Goal: Obtain resource: Download file/media

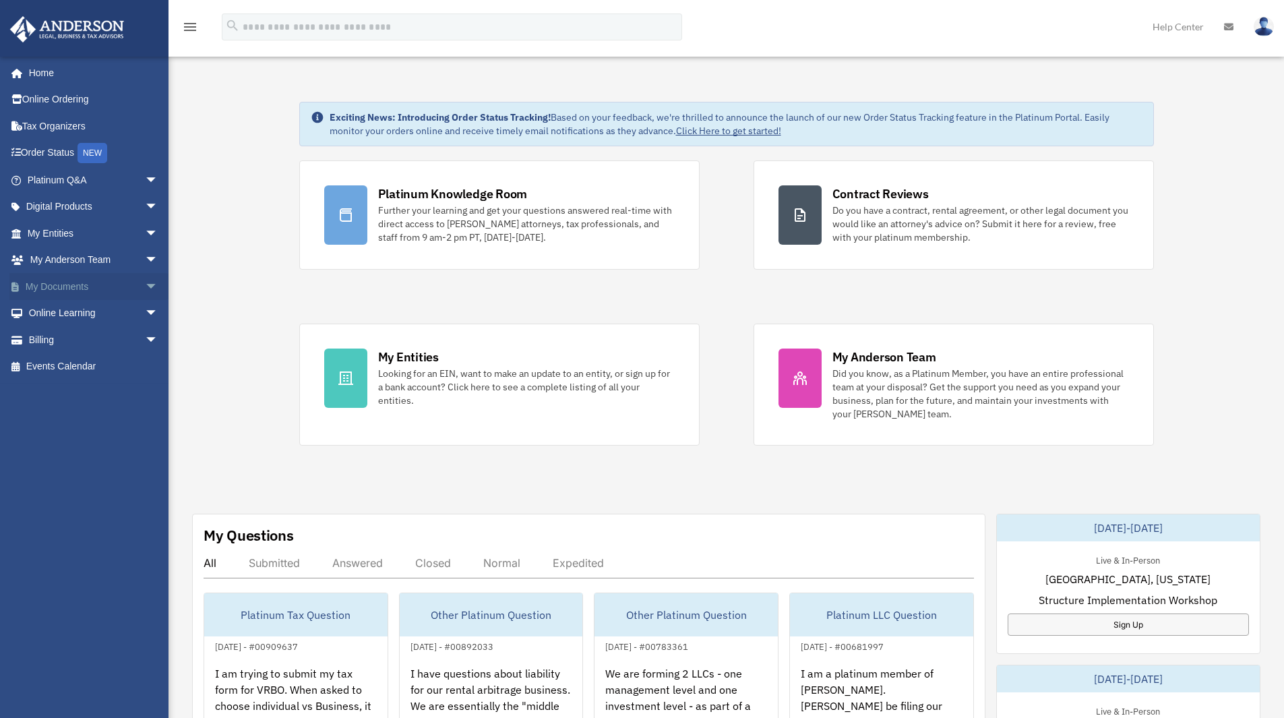
click at [86, 289] on link "My Documents arrow_drop_down" at bounding box center [93, 286] width 169 height 27
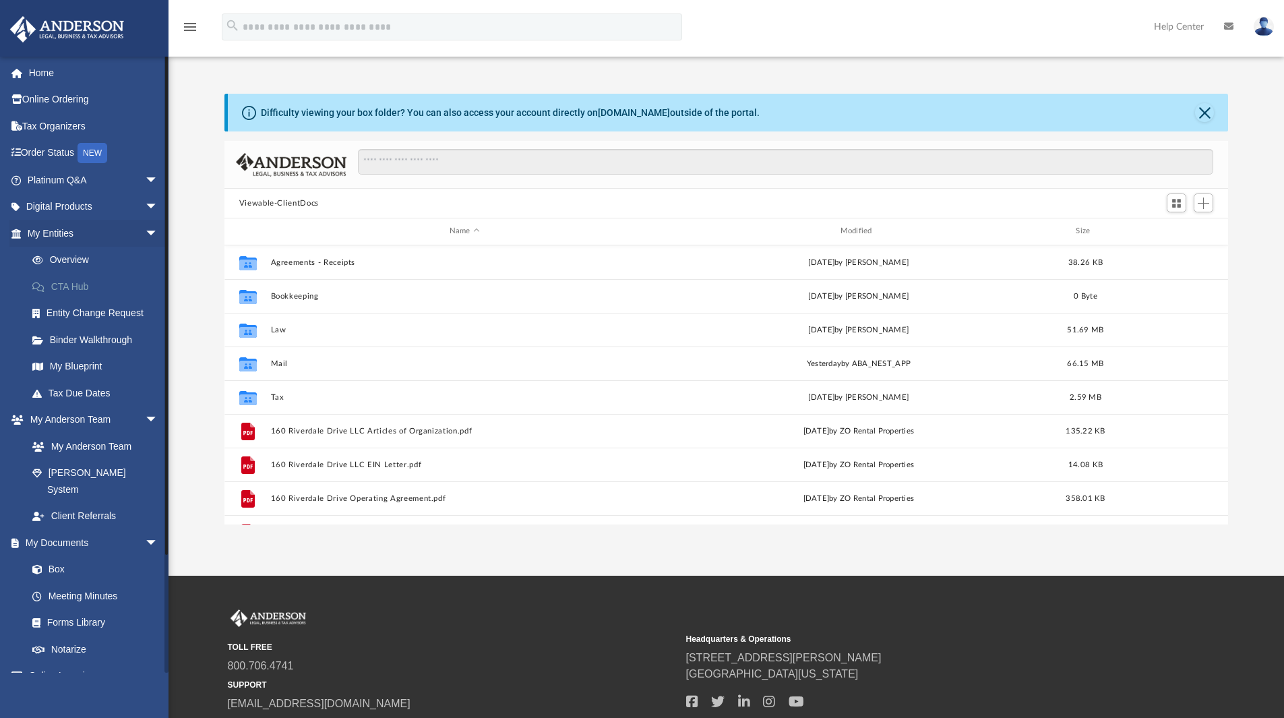
scroll to position [297, 994]
click at [63, 556] on link "Box" at bounding box center [99, 569] width 160 height 27
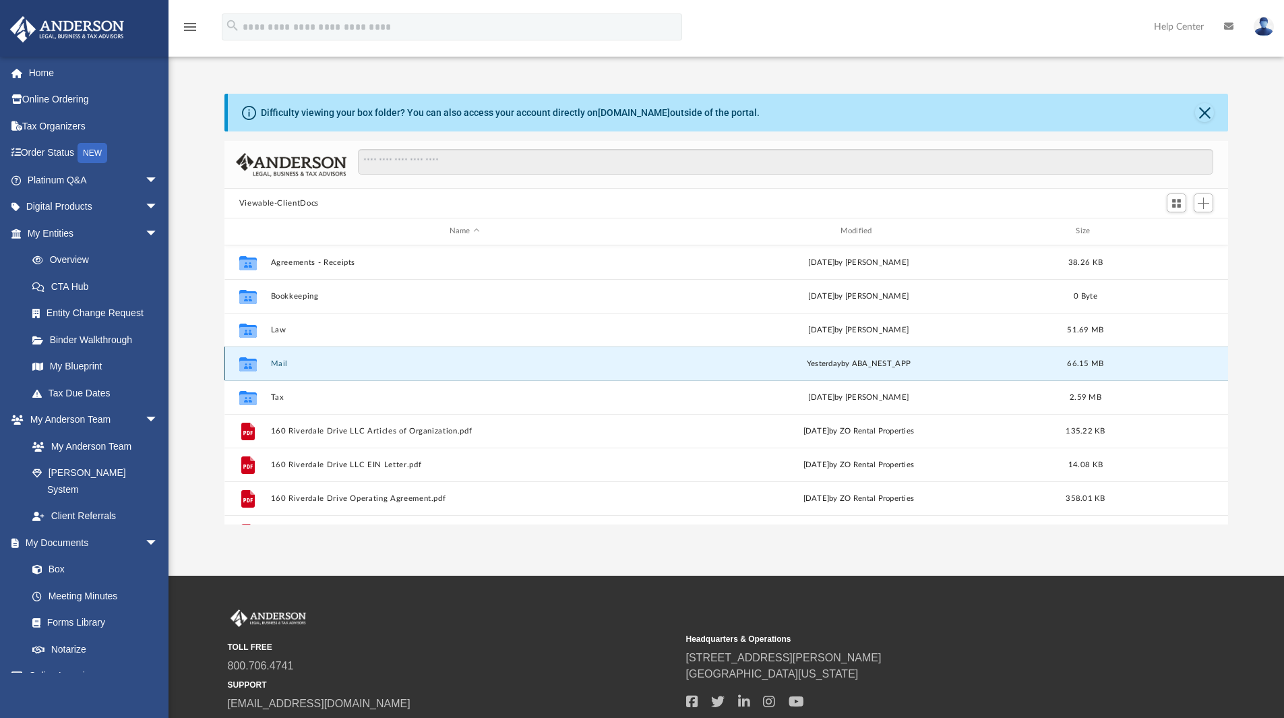
click at [281, 367] on button "Mail" at bounding box center [464, 363] width 388 height 9
click at [287, 365] on button "Mail" at bounding box center [464, 363] width 388 height 9
click at [276, 363] on button "Mail" at bounding box center [464, 363] width 388 height 9
click at [375, 363] on button "Mail" at bounding box center [464, 363] width 388 height 9
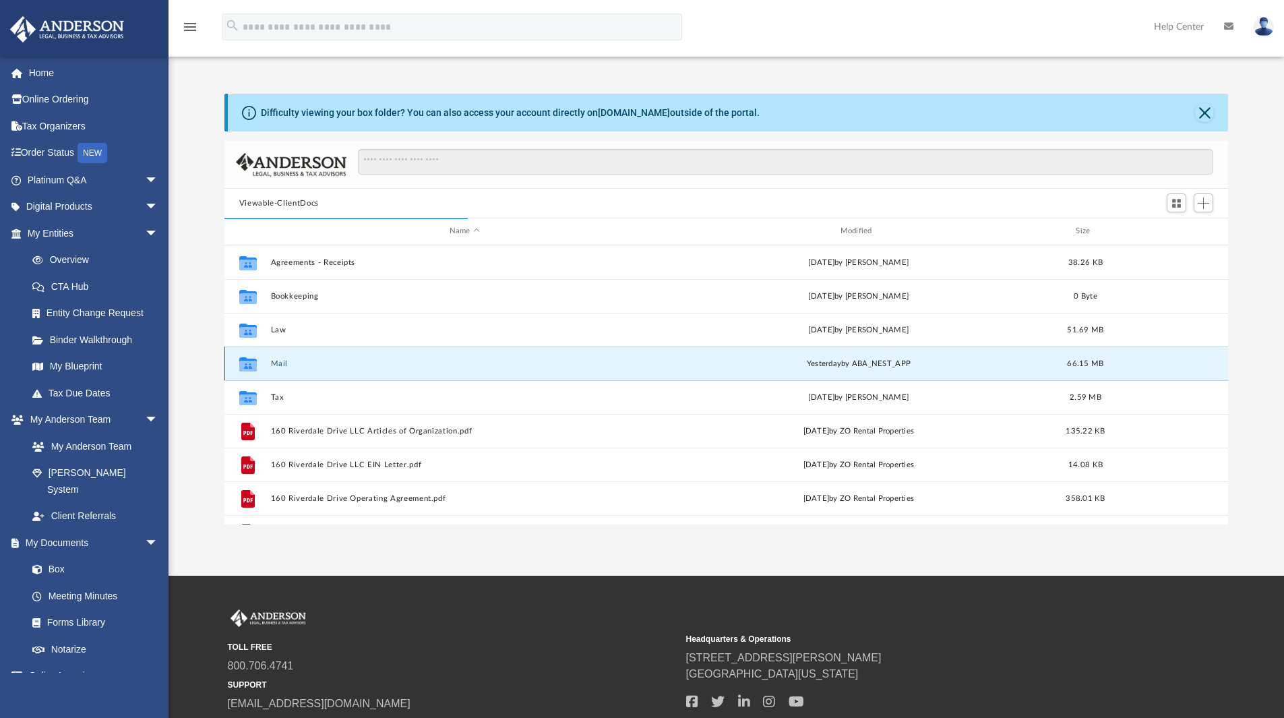
click at [376, 363] on button "Mail" at bounding box center [464, 363] width 388 height 9
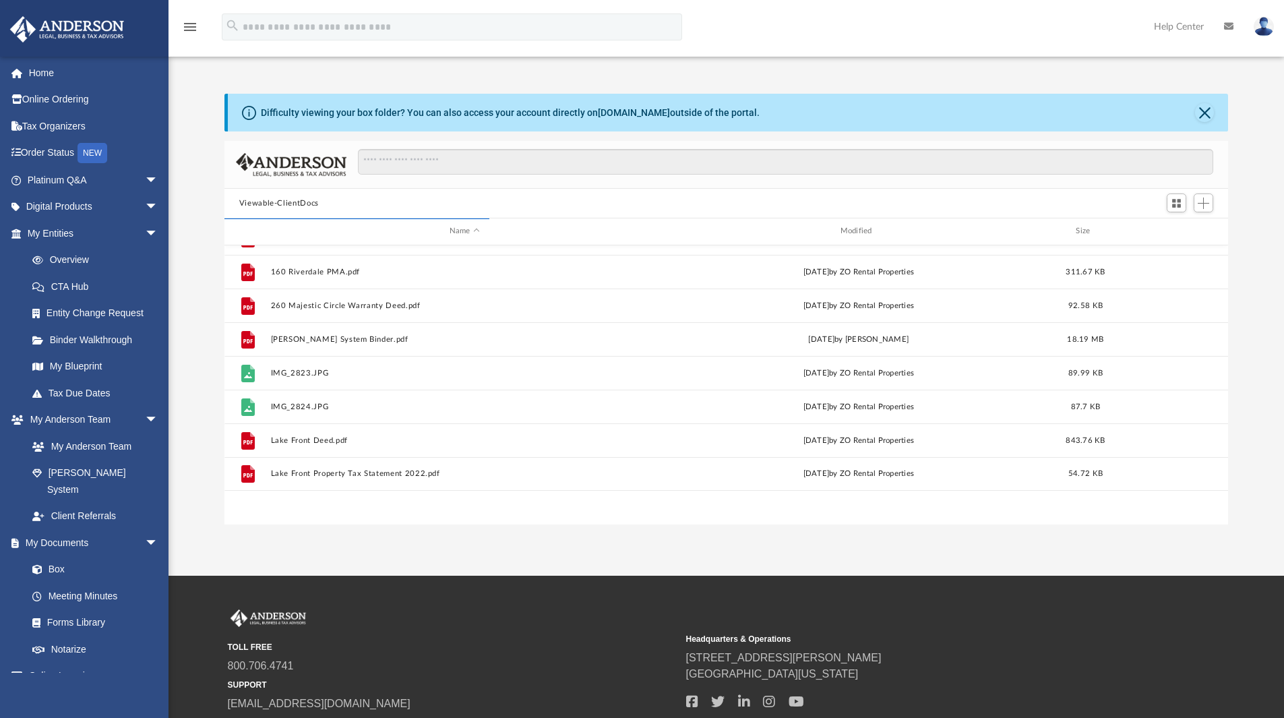
scroll to position [0, 0]
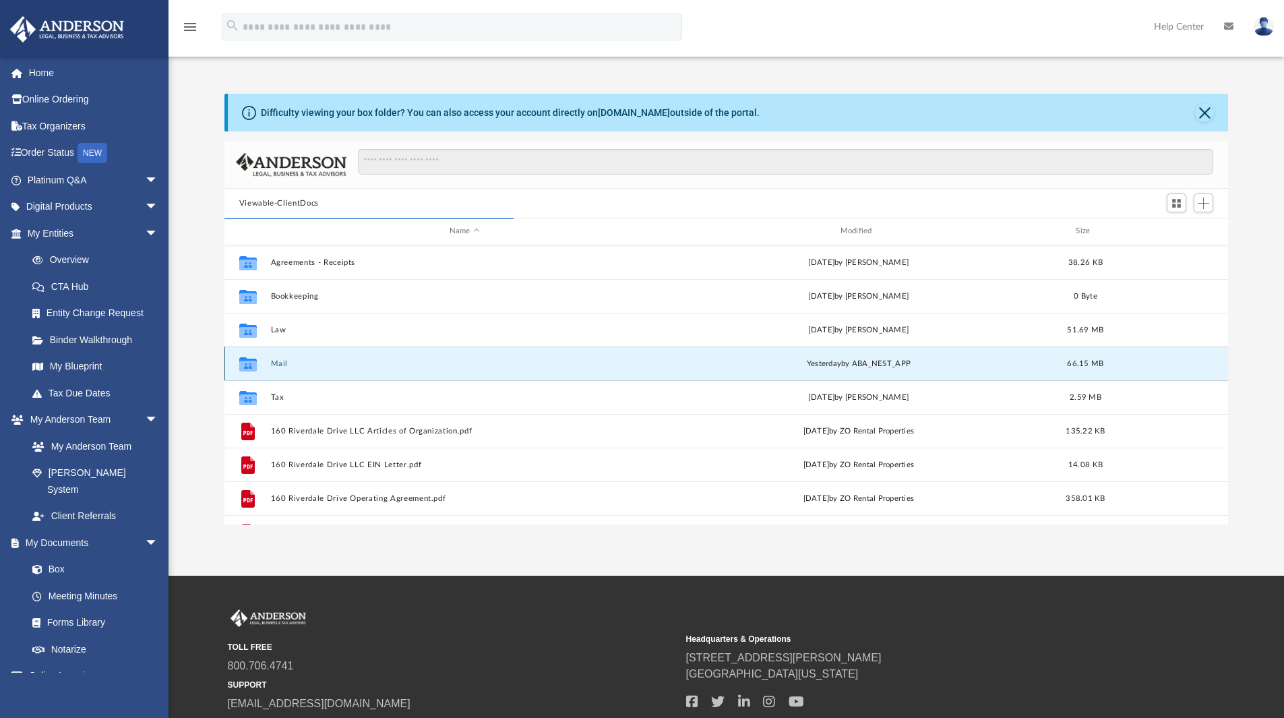
click at [299, 364] on button "Mail" at bounding box center [464, 363] width 388 height 9
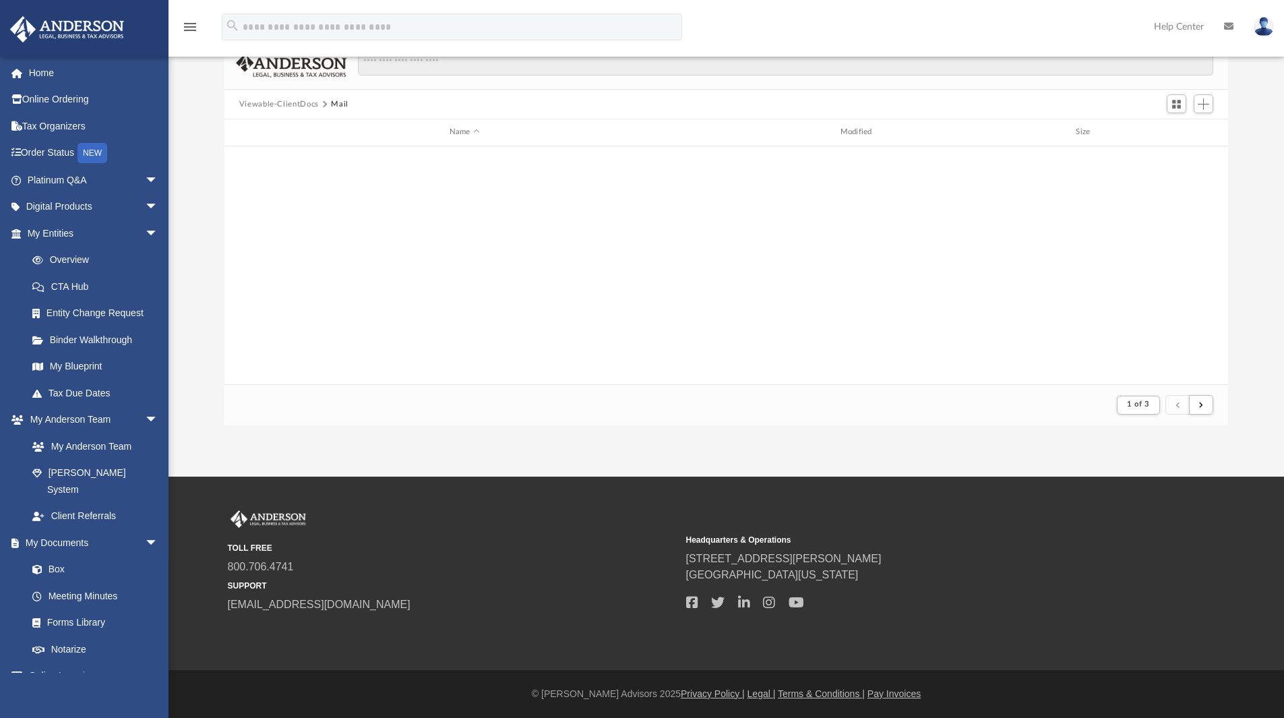
scroll to position [1447, 0]
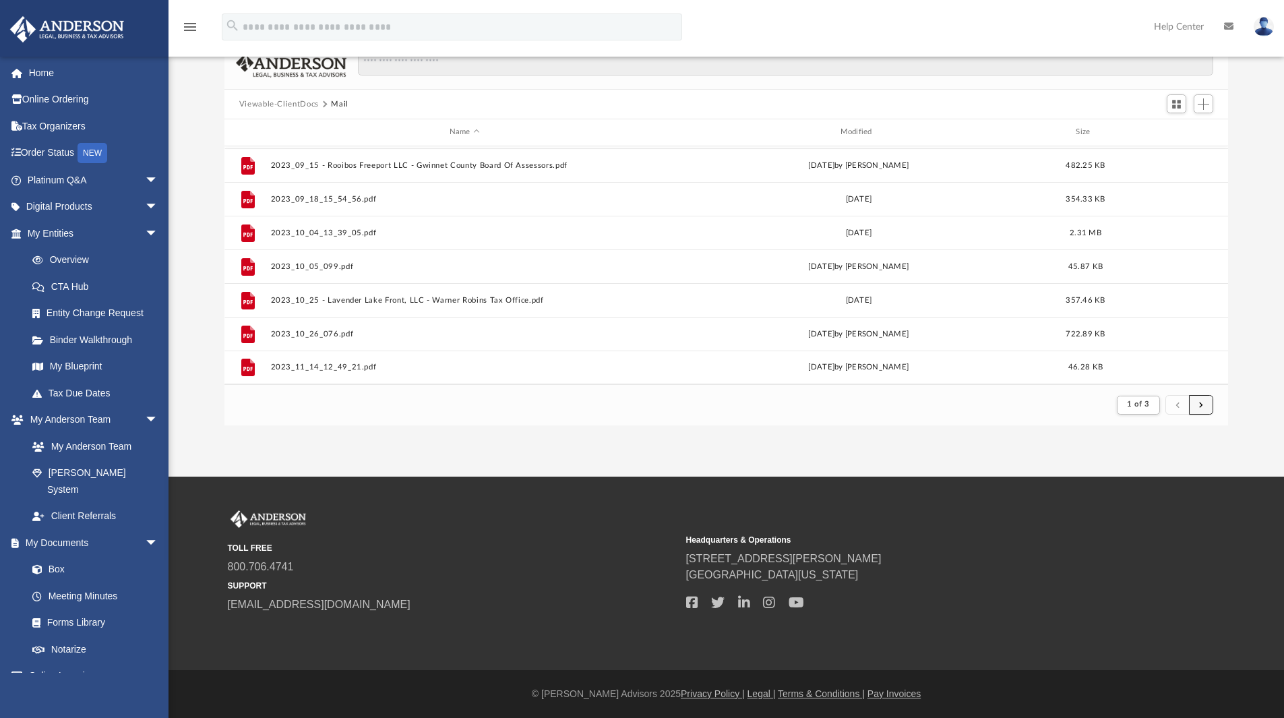
click at [1199, 403] on span "submit" at bounding box center [1201, 404] width 4 height 7
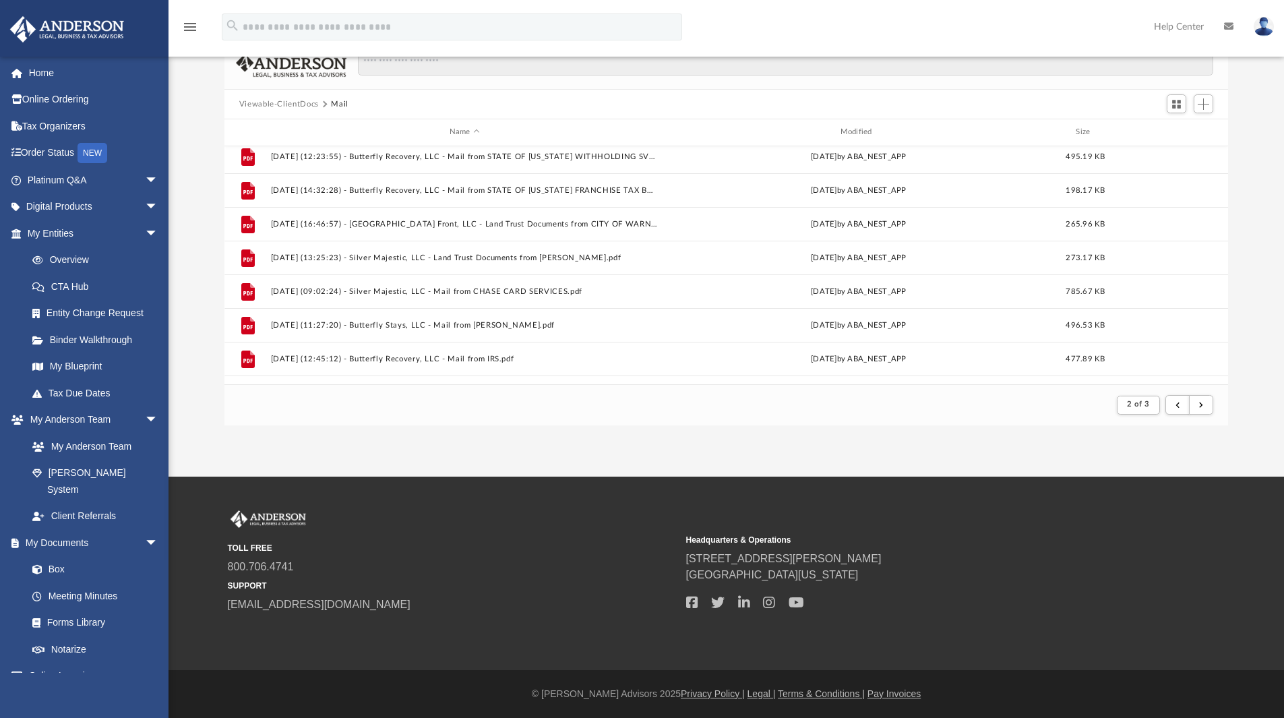
scroll to position [892, 0]
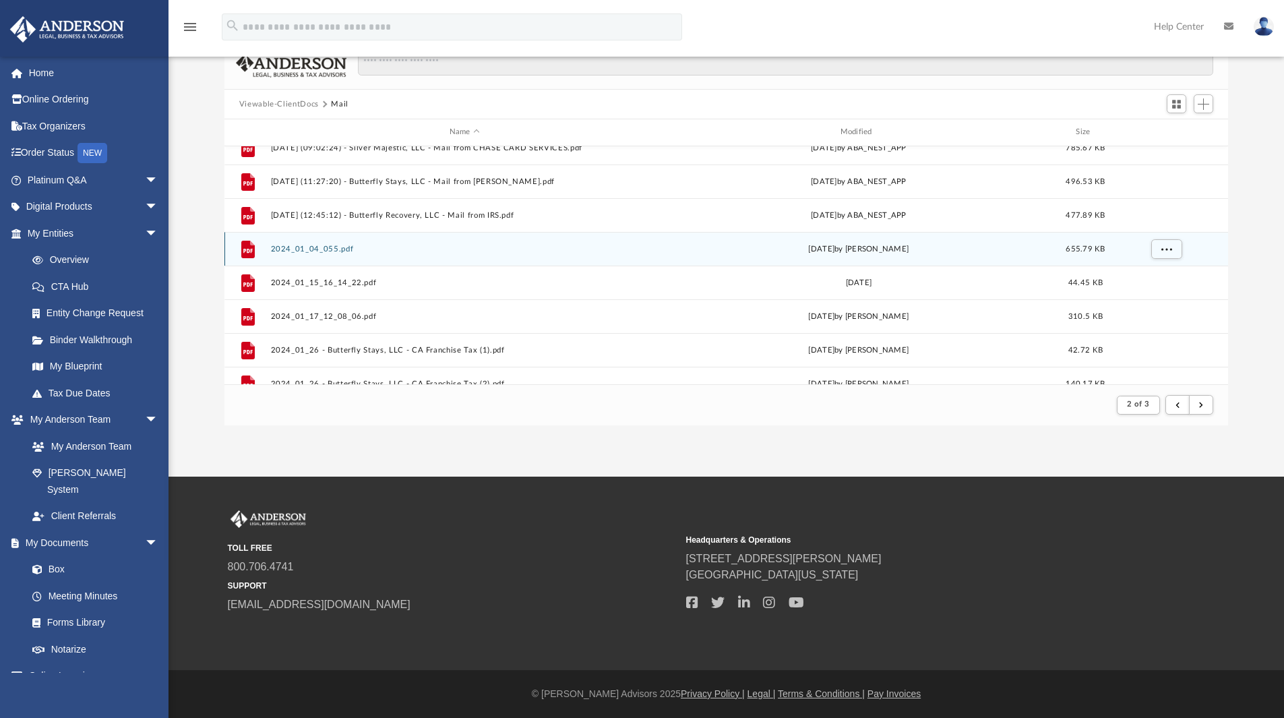
click at [316, 251] on button "2024_01_04_055.pdf" at bounding box center [464, 249] width 388 height 9
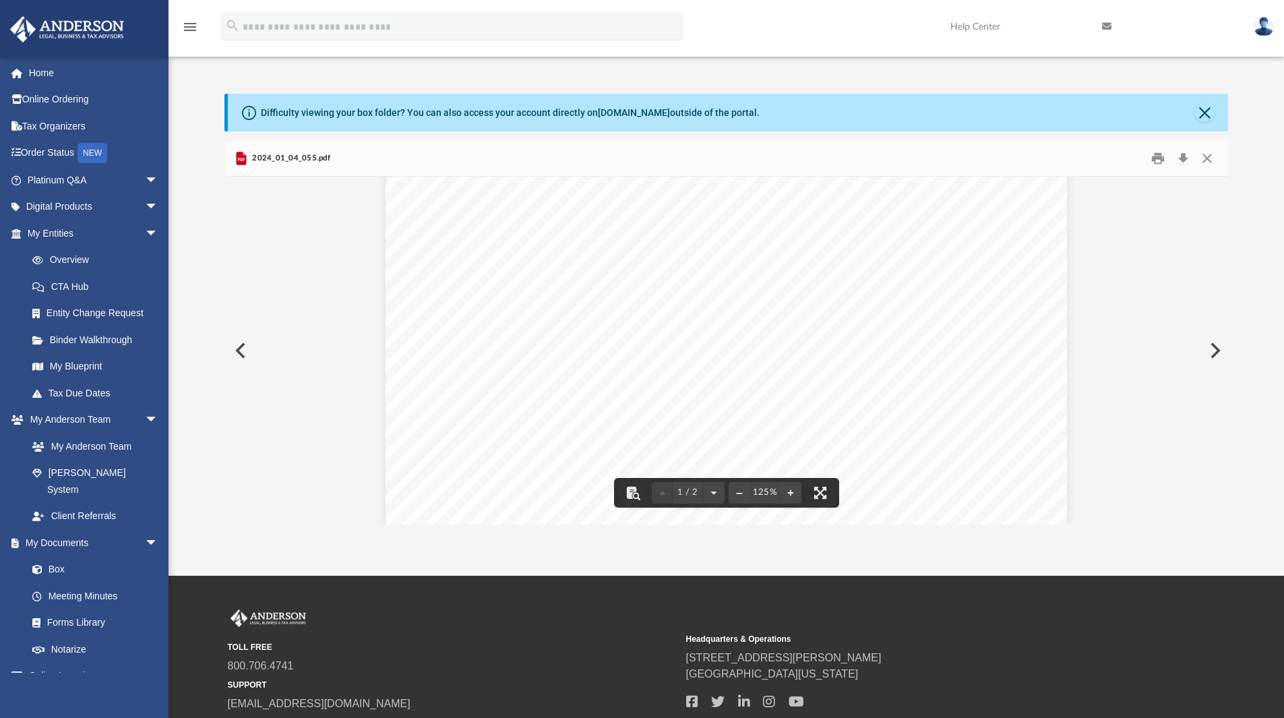
scroll to position [0, 0]
click at [1203, 111] on button "Close" at bounding box center [1204, 112] width 19 height 19
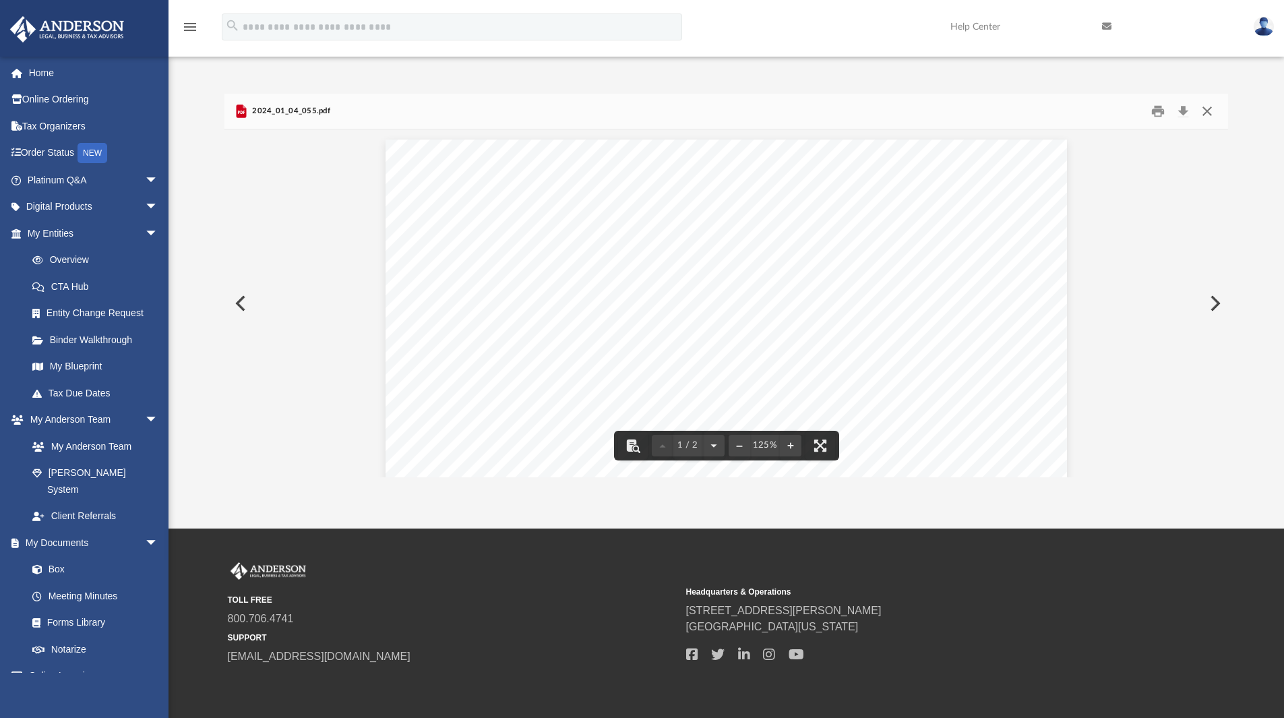
click at [1203, 109] on button "Close" at bounding box center [1207, 111] width 24 height 21
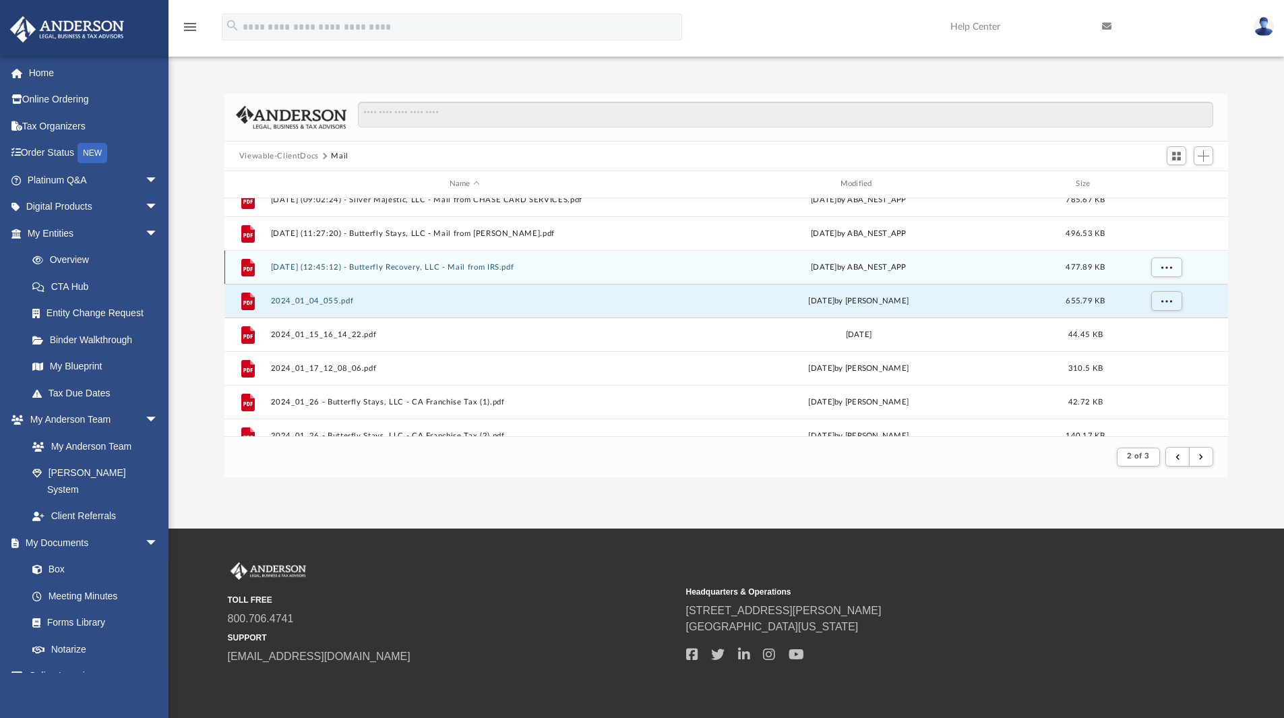
scroll to position [1447, 0]
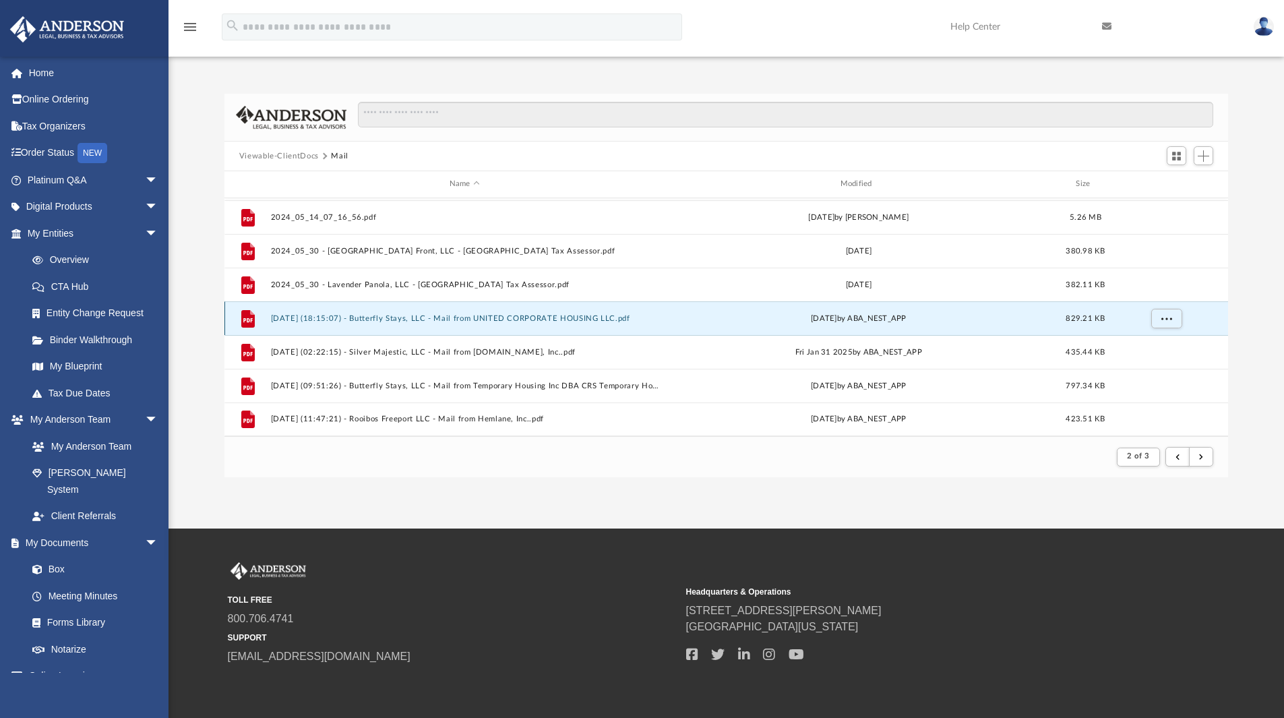
click at [547, 320] on button "2025.01.15 (18:15:07) - Butterfly Stays, LLC - Mail from UNITED CORPORATE HOUSI…" at bounding box center [464, 318] width 388 height 9
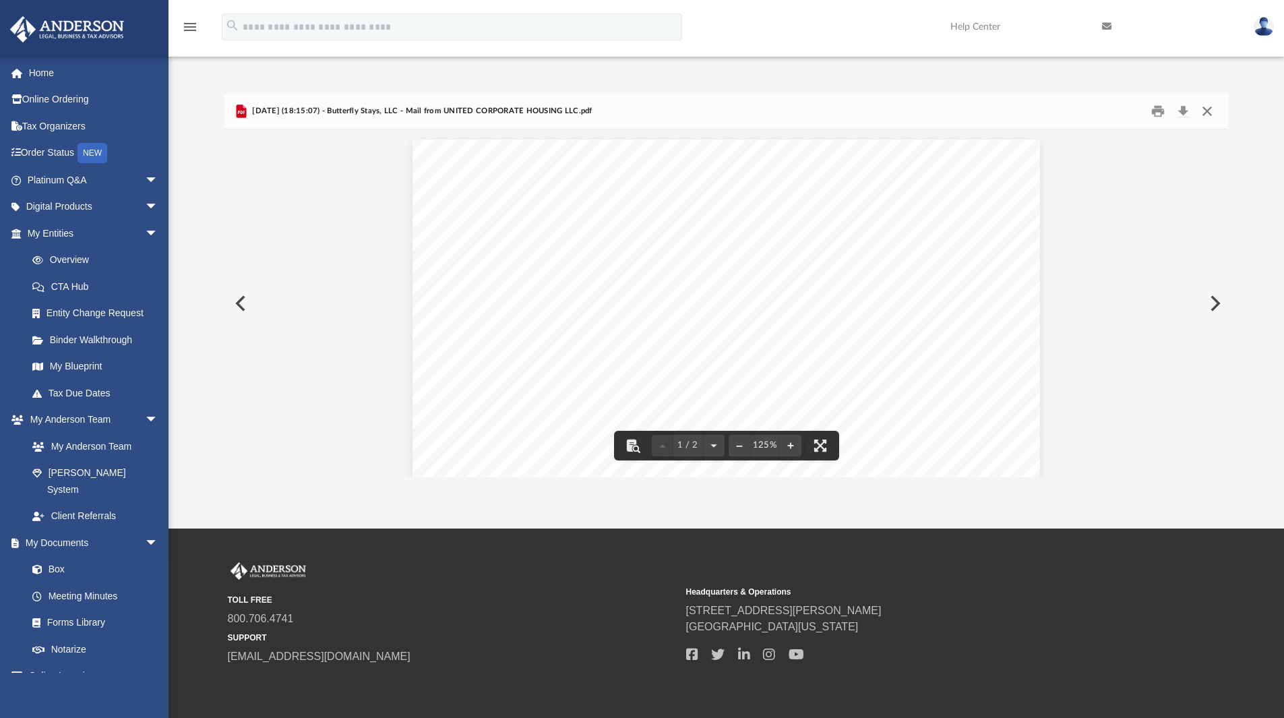
click at [1205, 111] on button "Close" at bounding box center [1207, 111] width 24 height 21
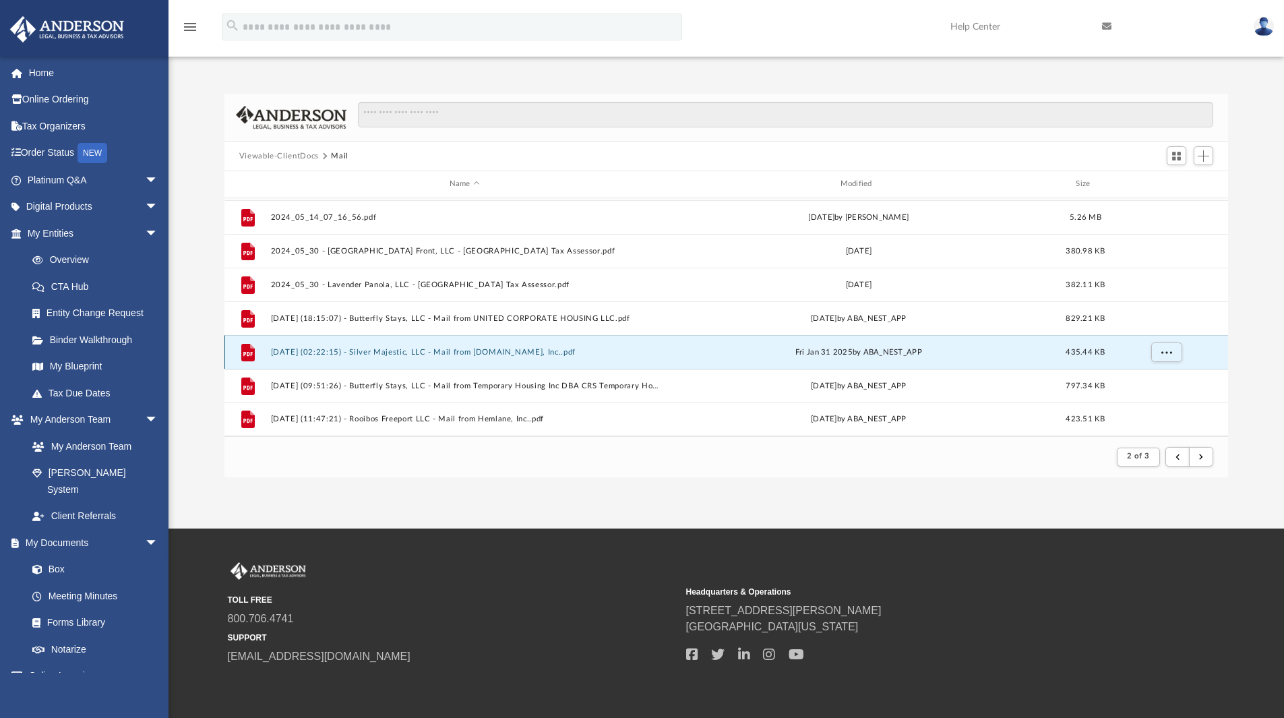
click at [514, 353] on button "2025.01.31 (02:22:15) - Silver Majestic, LLC - Mail from HomeAway.com, Inc..pdf" at bounding box center [464, 352] width 388 height 9
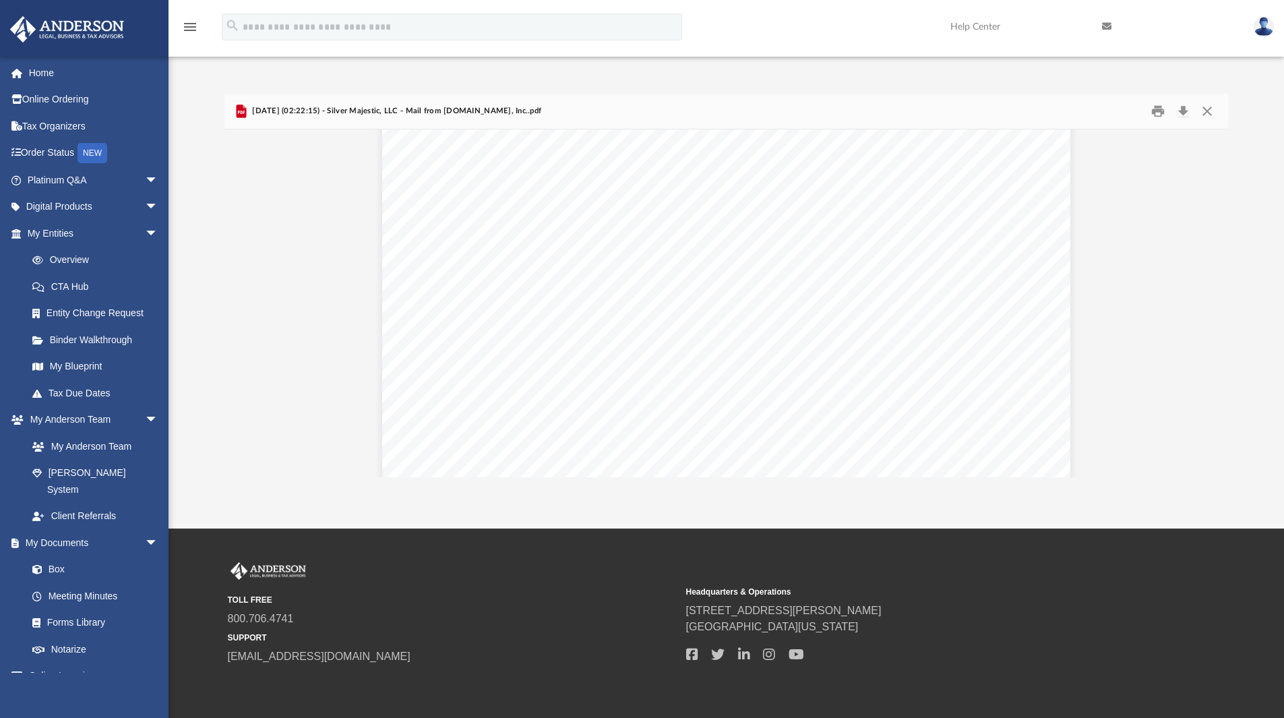
scroll to position [0, 0]
click at [1183, 106] on button "Download" at bounding box center [1183, 111] width 24 height 21
click at [1205, 113] on button "Close" at bounding box center [1207, 111] width 24 height 21
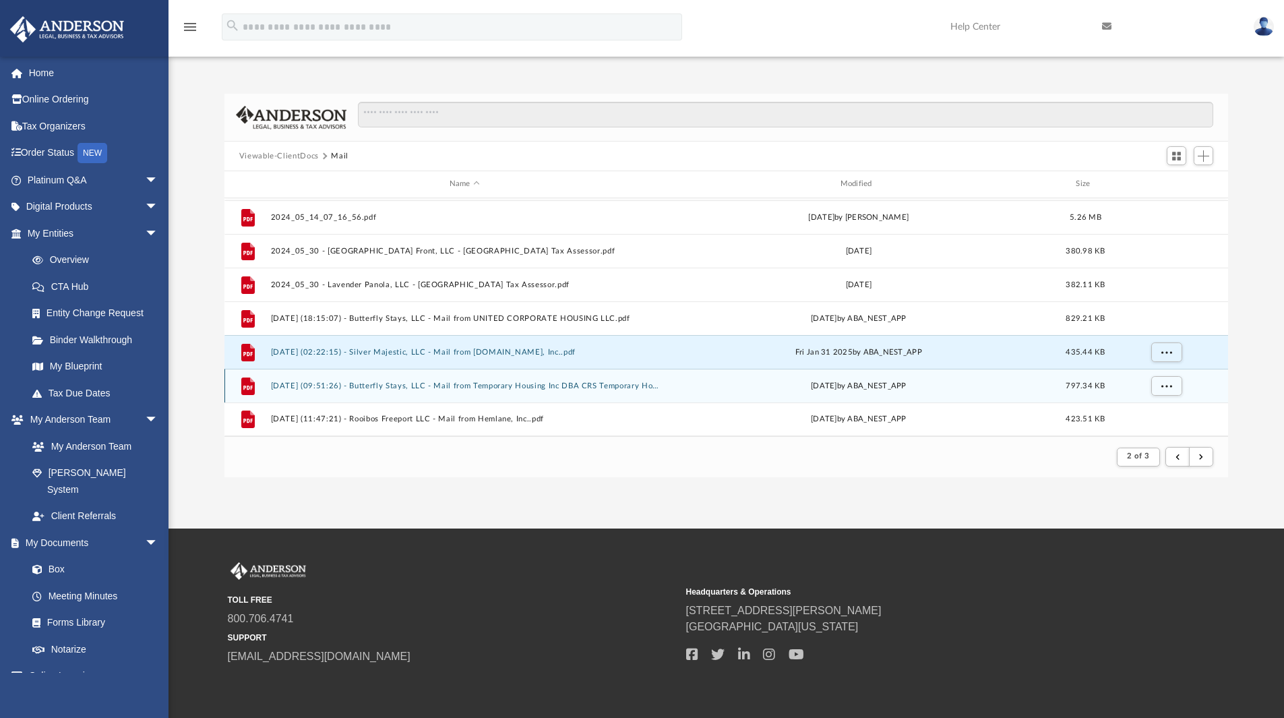
click at [430, 390] on button "2025.02.04 (09:51:26) - Butterfly Stays, LLC - Mail from Temporary Housing Inc …" at bounding box center [464, 386] width 388 height 9
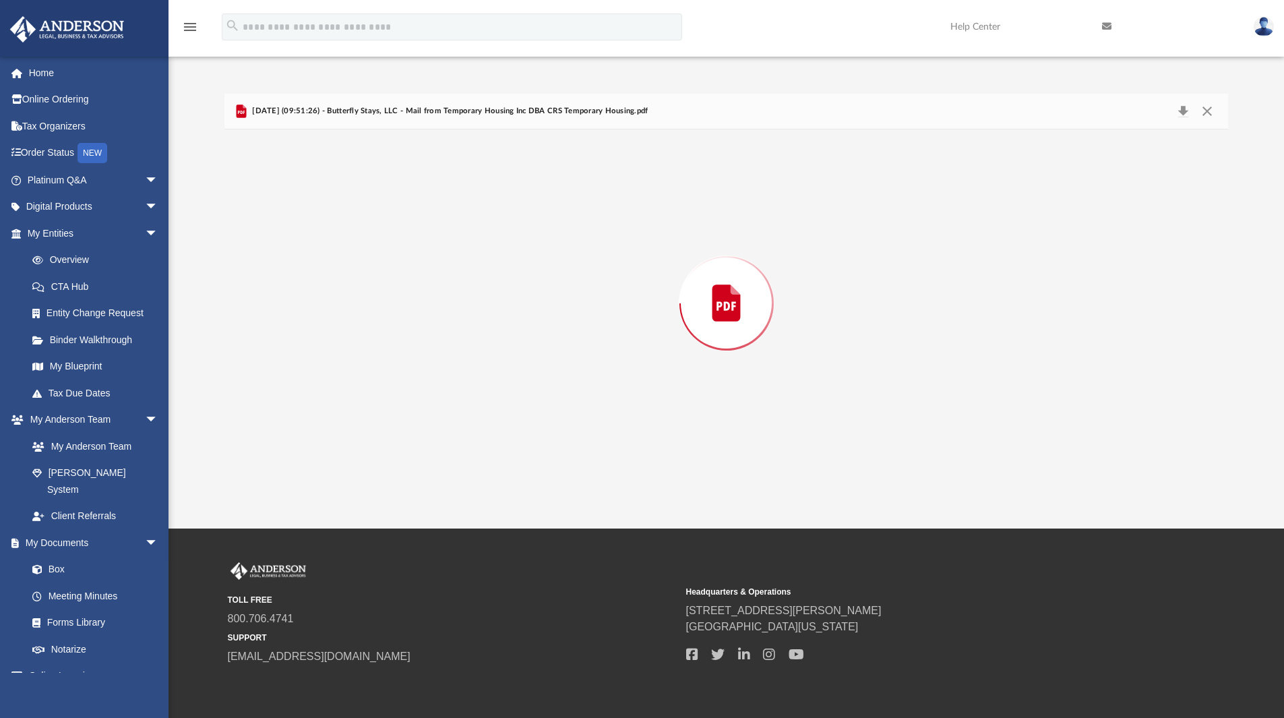
click at [430, 390] on div "Preview" at bounding box center [727, 303] width 1005 height 348
click at [1185, 108] on button "Download" at bounding box center [1183, 111] width 24 height 21
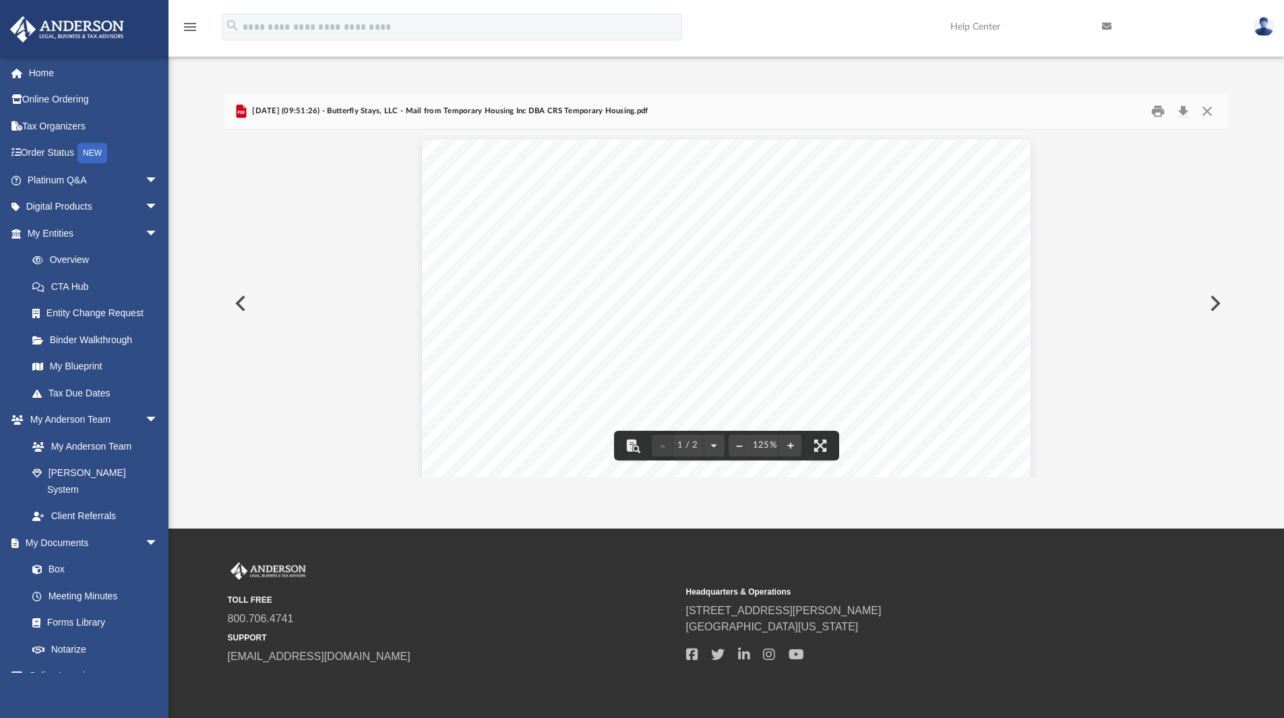
drag, startPoint x: 1185, startPoint y: 108, endPoint x: 272, endPoint y: 275, distance: 928.0
click at [1178, 111] on button "Download" at bounding box center [1183, 111] width 24 height 21
click at [1187, 110] on button "Download" at bounding box center [1183, 111] width 24 height 21
click at [1204, 117] on button "Close" at bounding box center [1207, 111] width 24 height 21
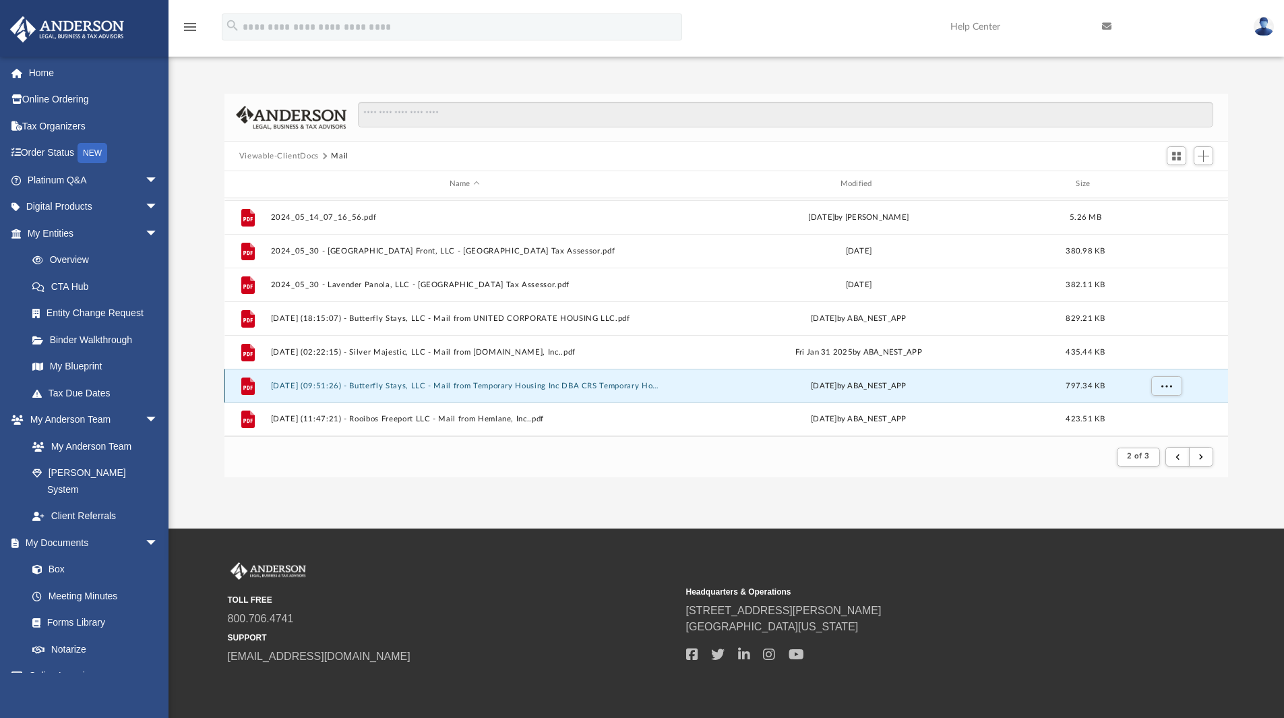
scroll to position [52, 0]
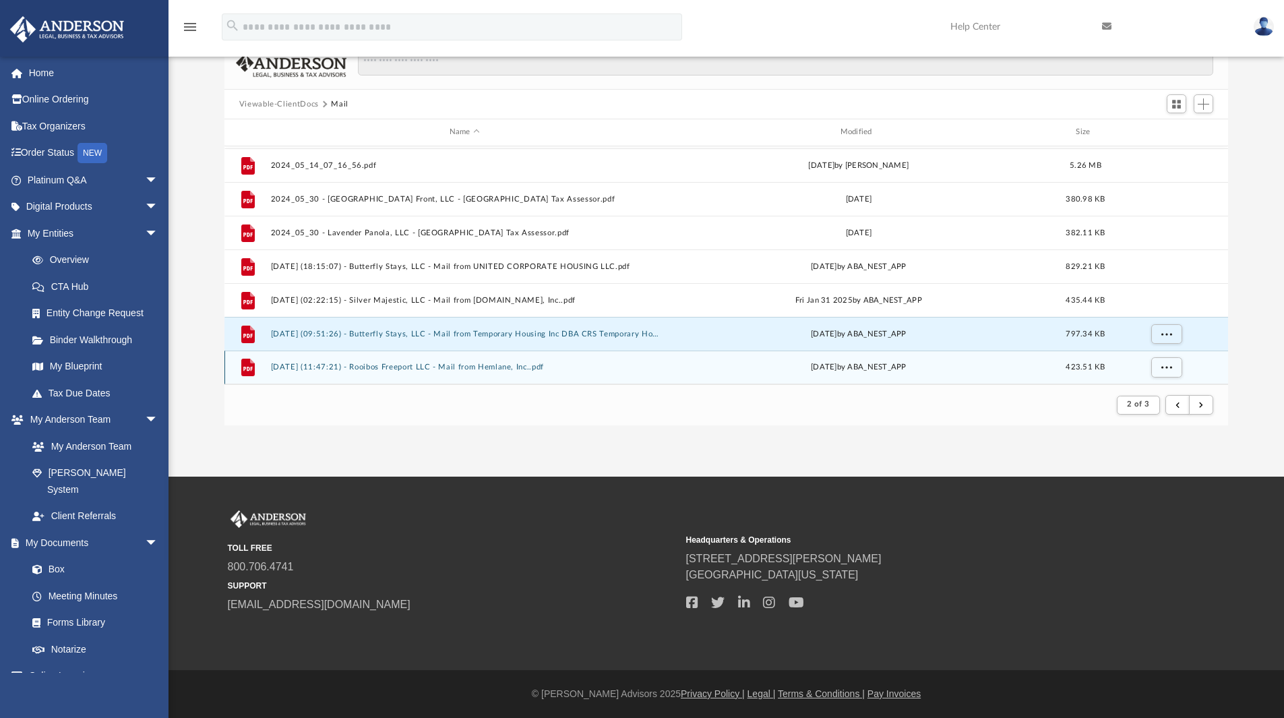
click at [424, 369] on button "2025.02.10 (11:47:21) - Rooibos Freeport LLC - Mail from Hemlane, Inc..pdf" at bounding box center [464, 367] width 388 height 9
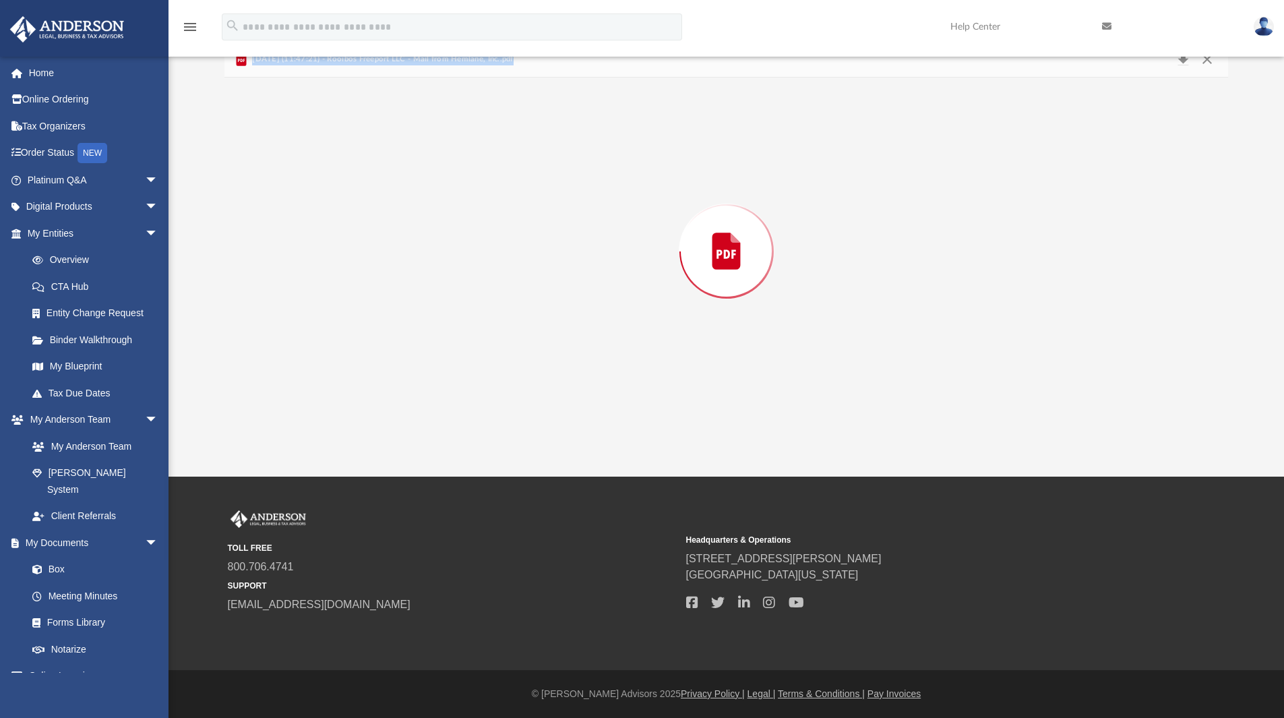
click at [425, 369] on div "Preview" at bounding box center [727, 252] width 1005 height 348
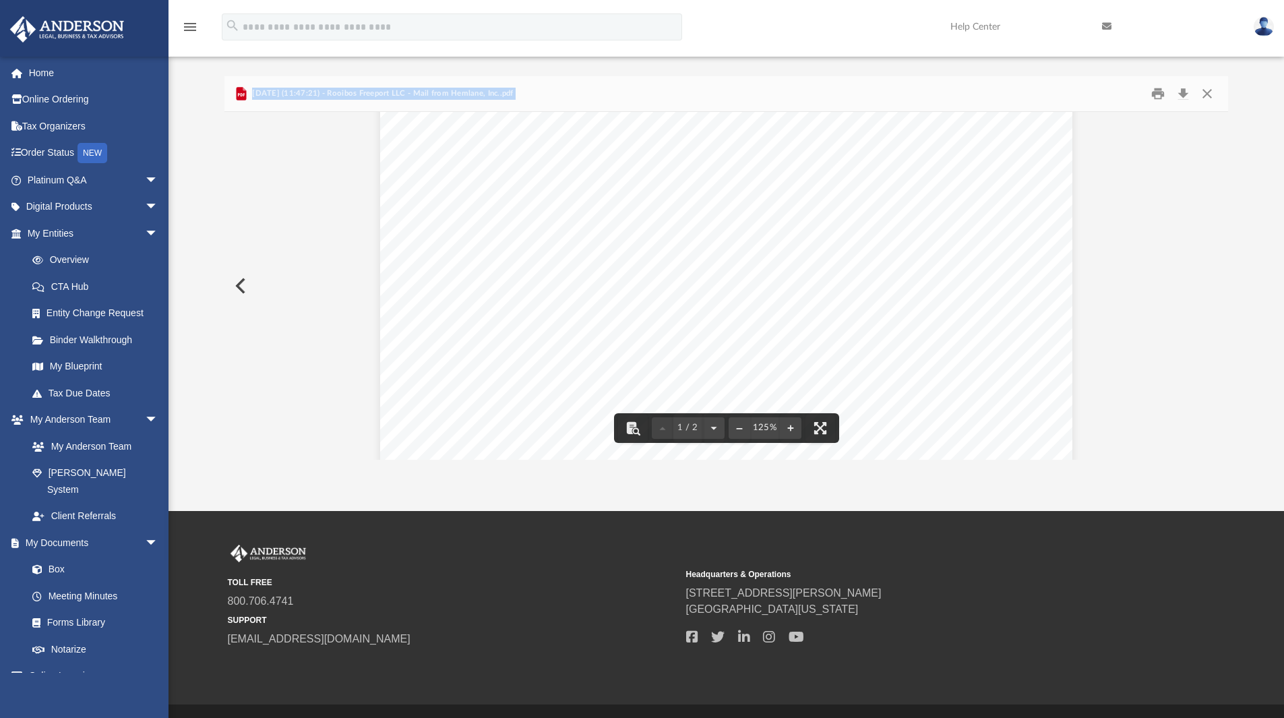
scroll to position [0, 0]
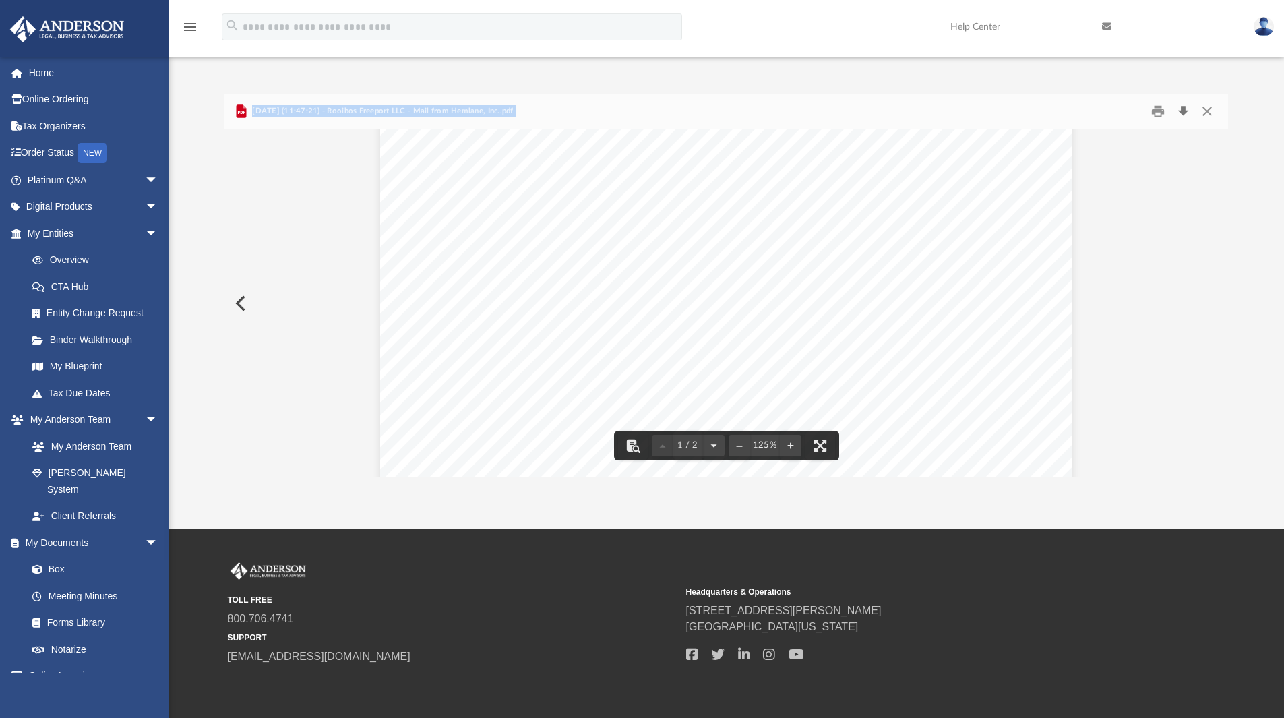
click at [1183, 109] on button "Download" at bounding box center [1183, 111] width 24 height 21
click at [1214, 111] on button "Close" at bounding box center [1207, 111] width 24 height 21
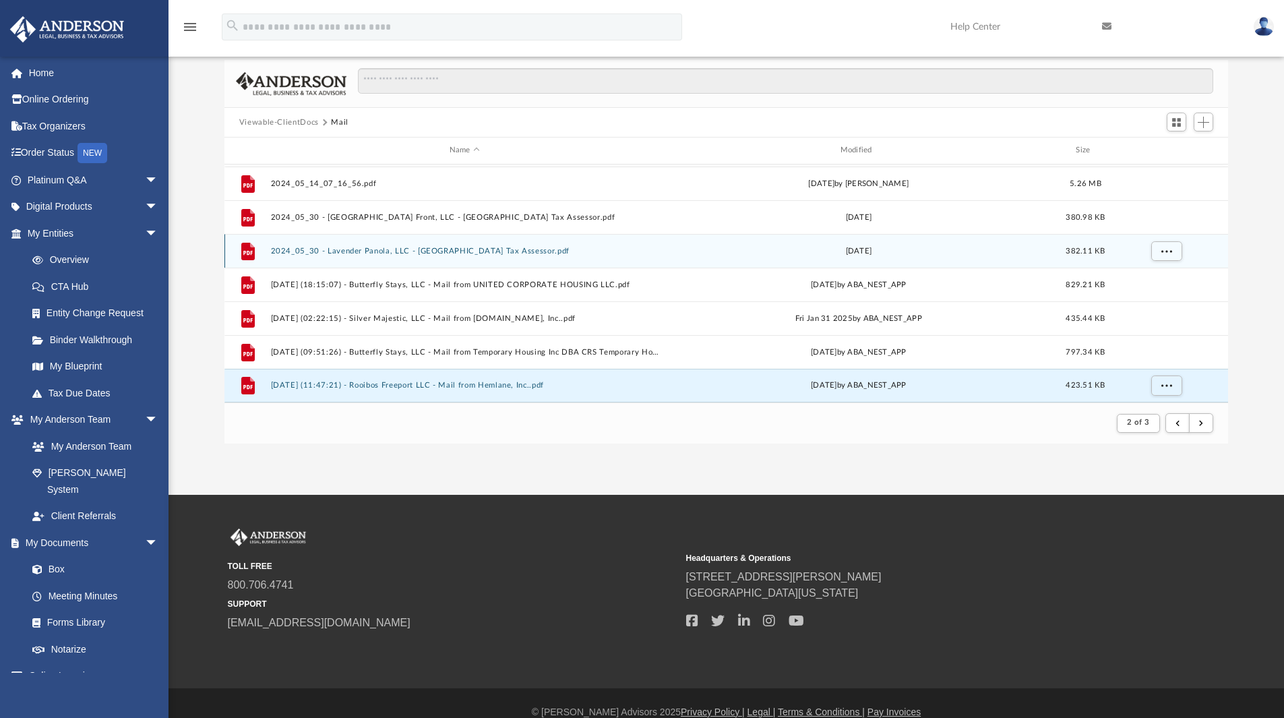
scroll to position [52, 0]
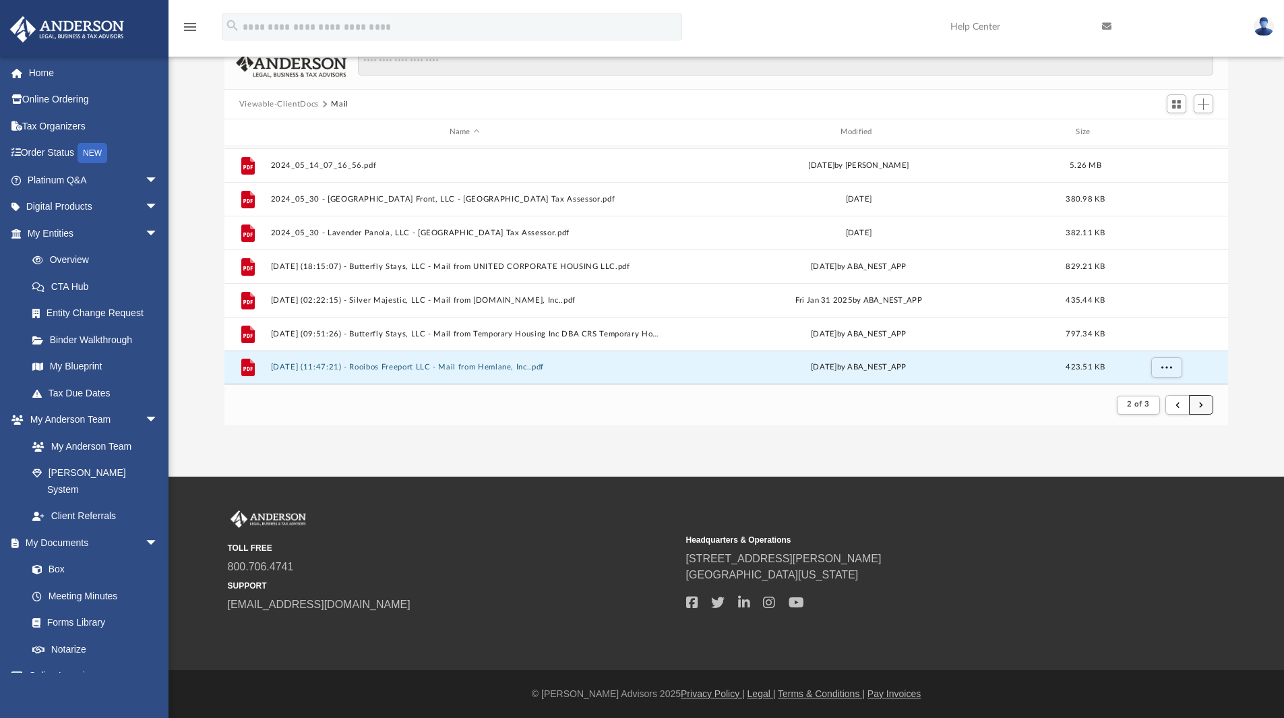
click at [1204, 406] on button "submit" at bounding box center [1201, 405] width 24 height 20
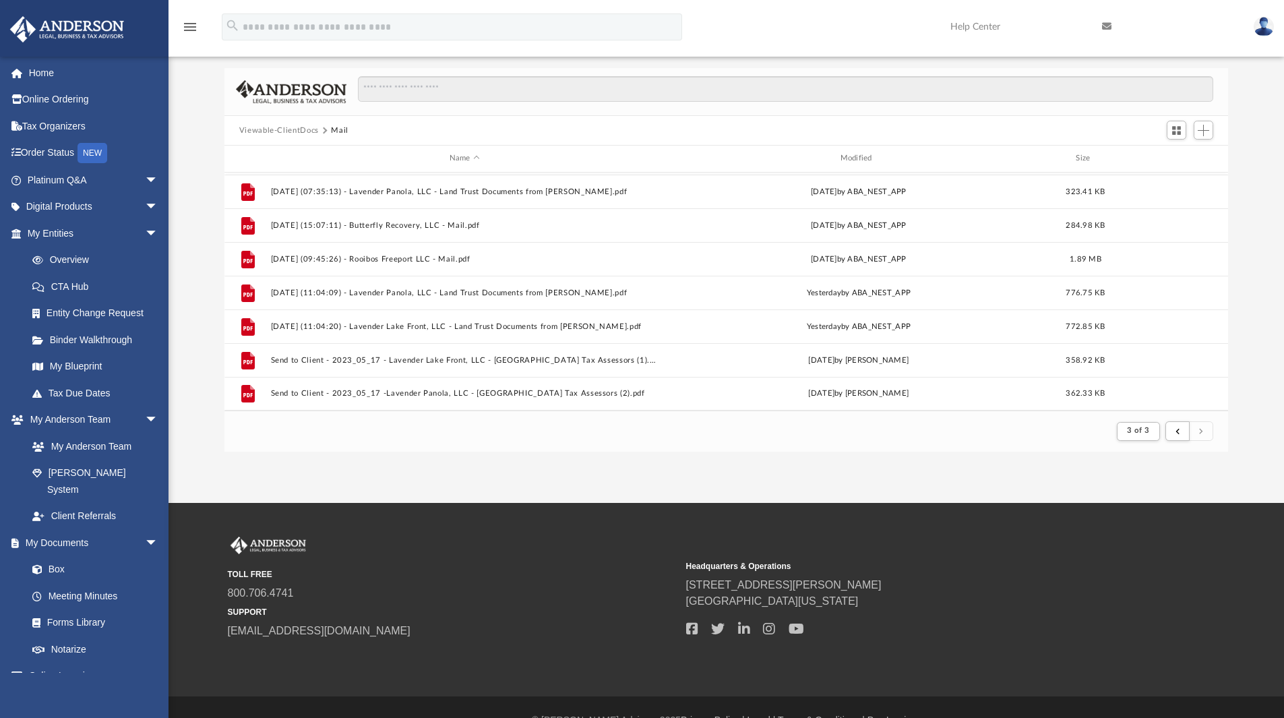
scroll to position [0, 0]
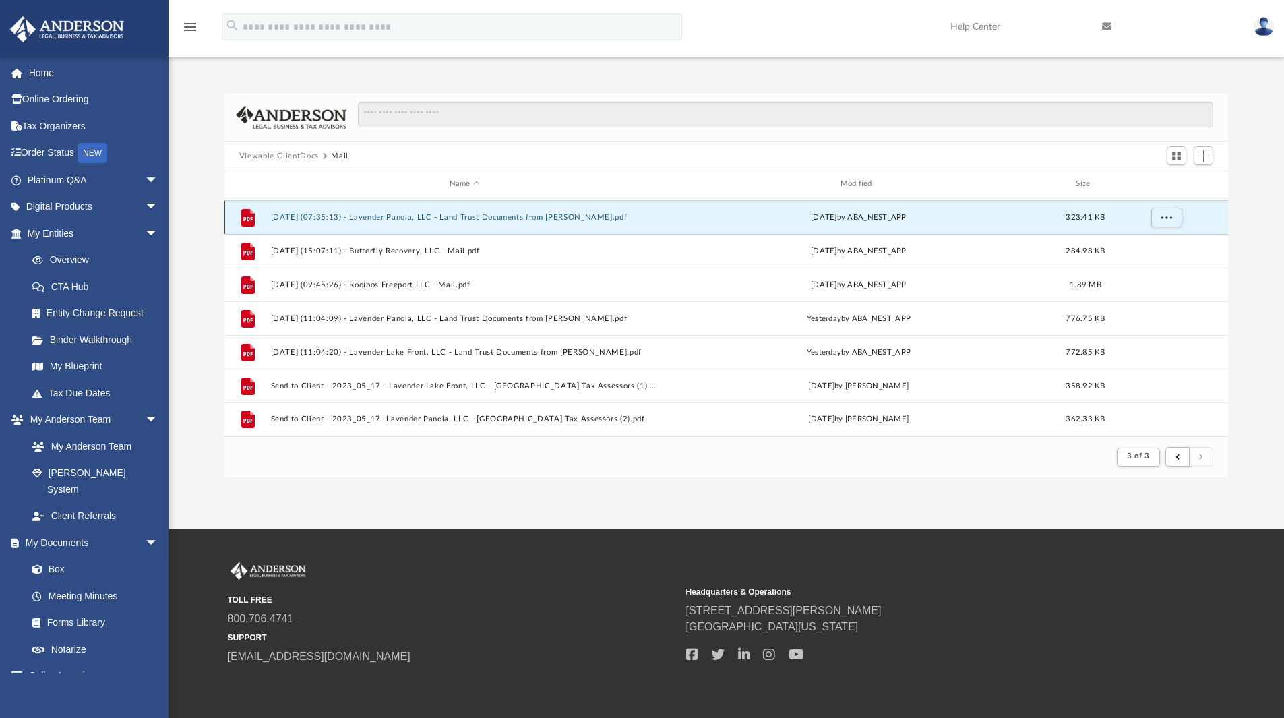
click at [569, 220] on button "2025.06.26 (07:35:13) - Lavender Panola, LLC - Land Trust Documents from HOPE T…" at bounding box center [464, 217] width 388 height 9
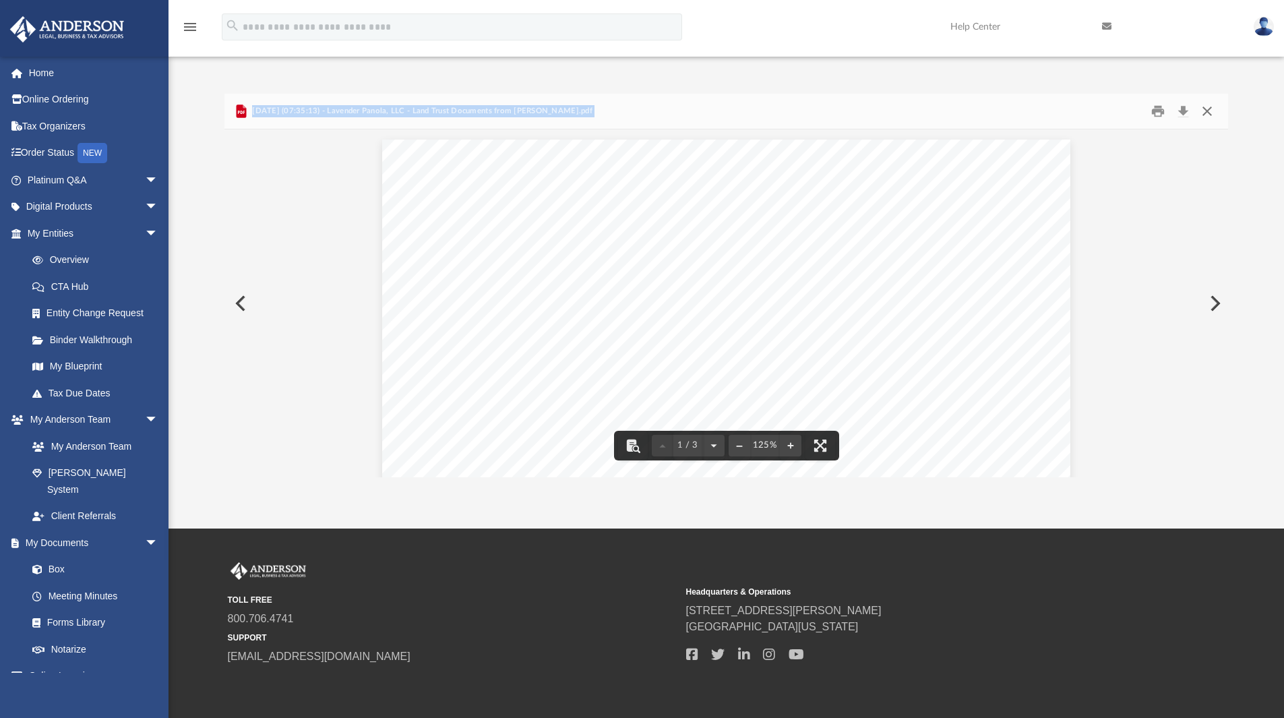
click at [1216, 111] on button "Close" at bounding box center [1207, 111] width 24 height 21
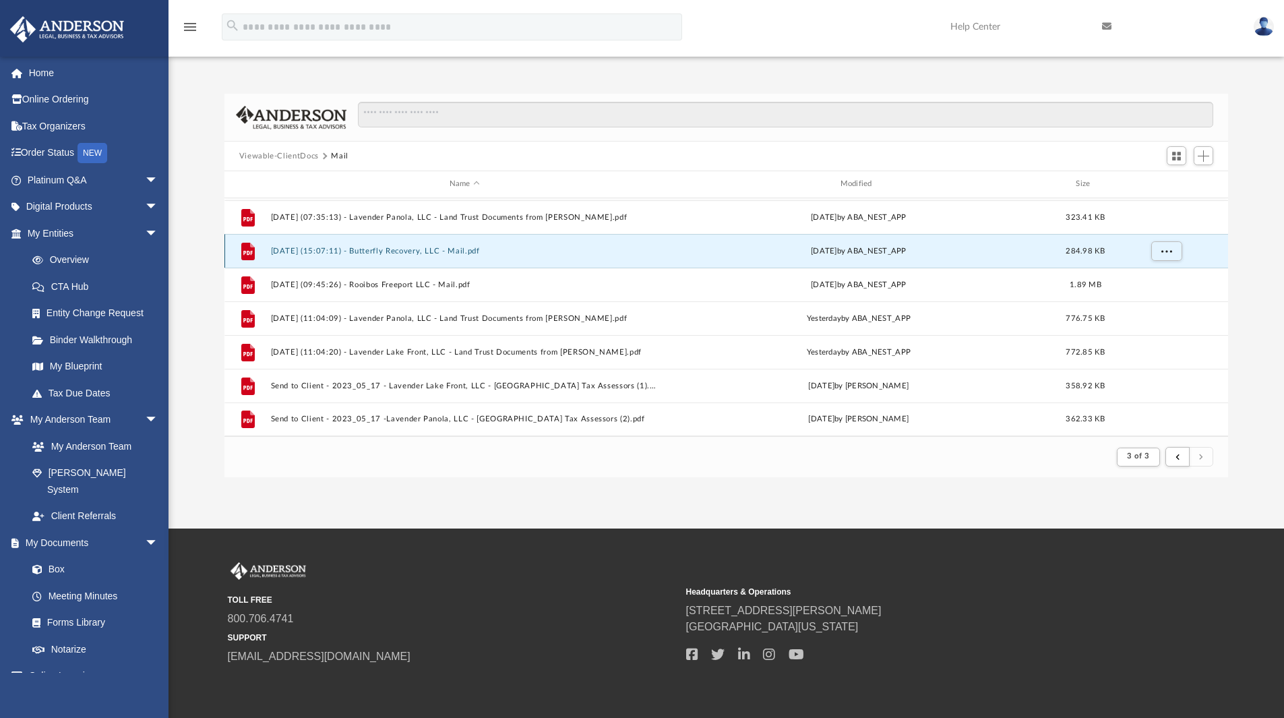
click at [423, 247] on button "2025.09.11 (15:07:11) - Butterfly Recovery, LLC - Mail.pdf" at bounding box center [464, 251] width 388 height 9
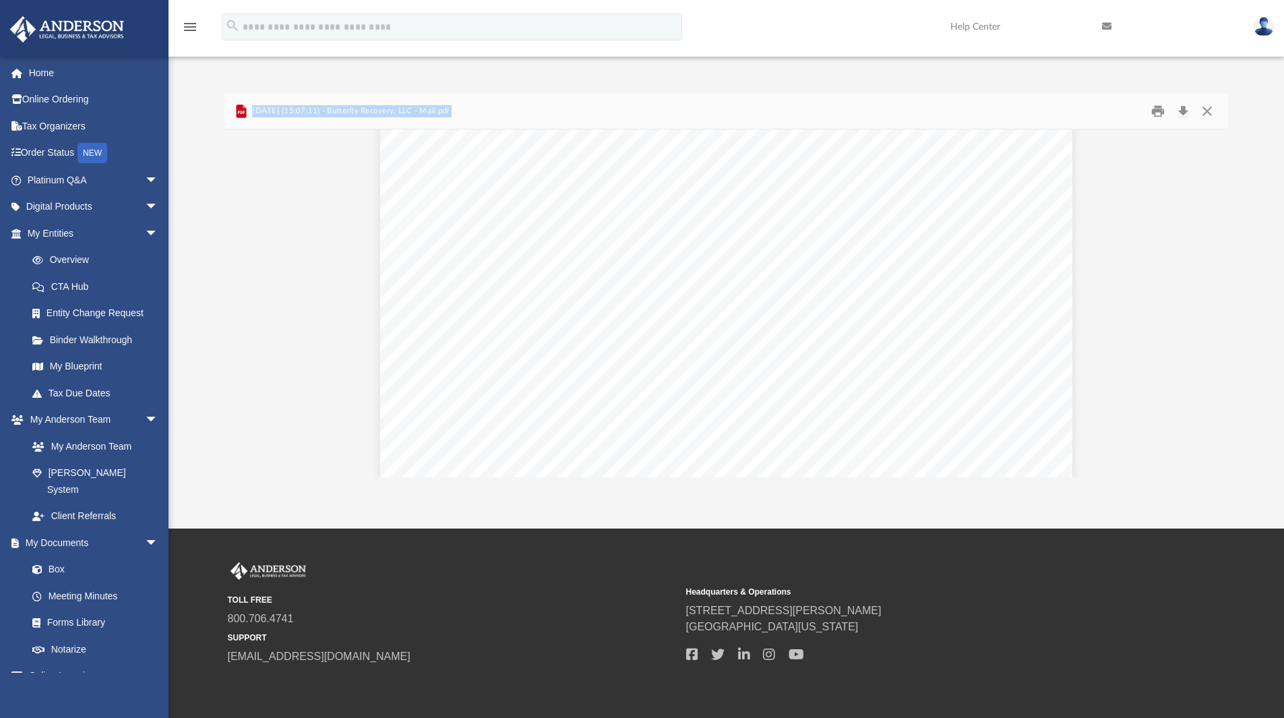
scroll to position [1445, 0]
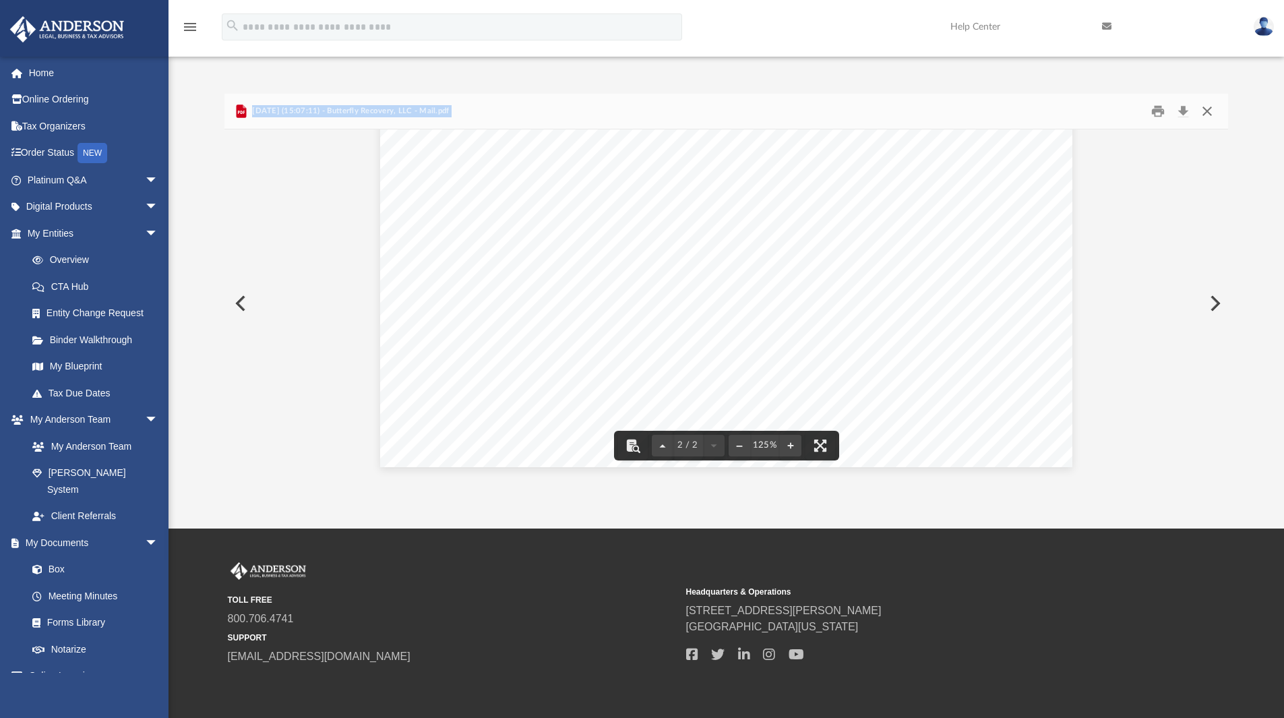
click at [1206, 111] on button "Close" at bounding box center [1207, 111] width 24 height 21
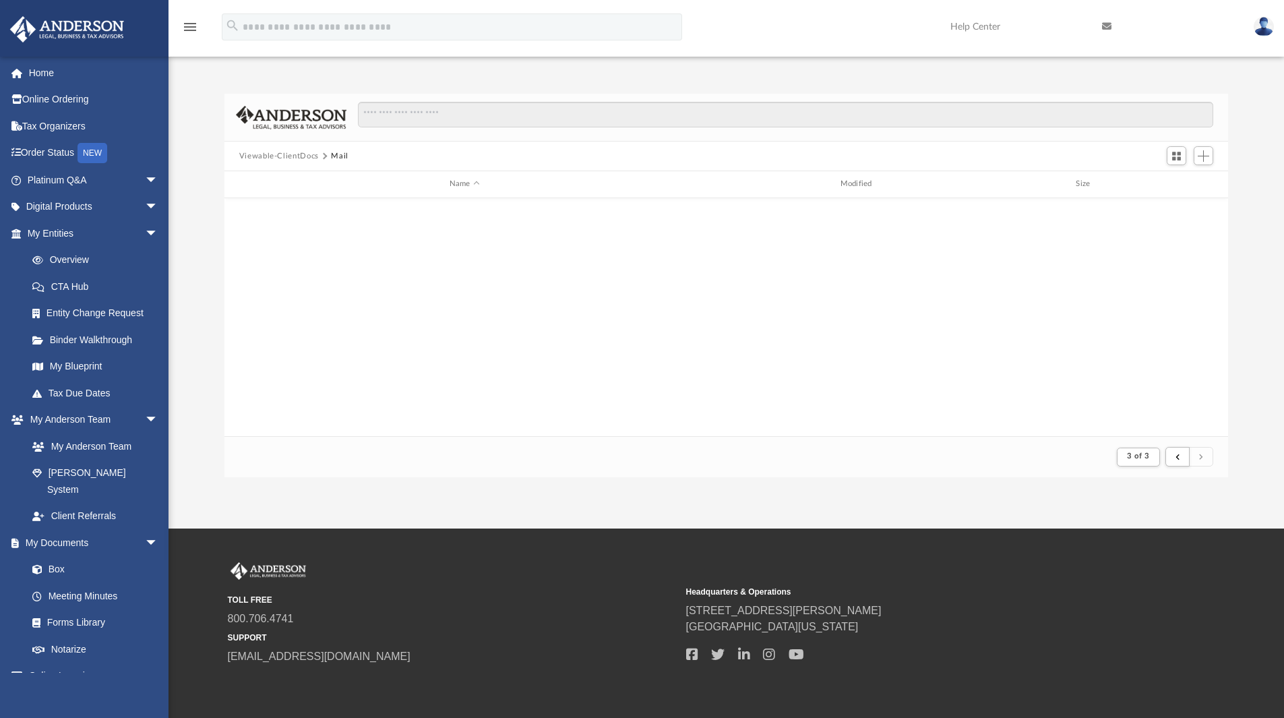
scroll to position [0, 0]
